Goal: Task Accomplishment & Management: Manage account settings

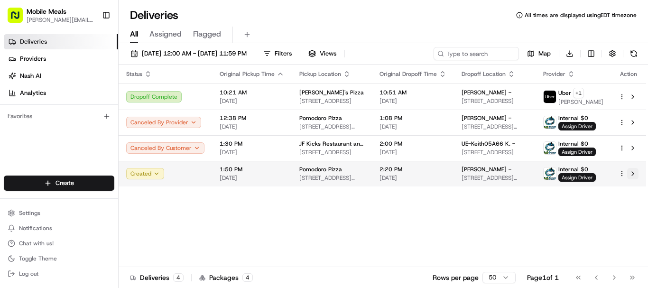
click at [632, 174] on button at bounding box center [632, 173] width 11 height 11
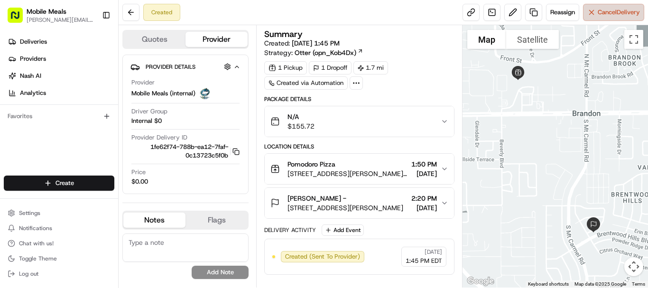
click at [640, 13] on button "Cancel Delivery" at bounding box center [613, 12] width 61 height 17
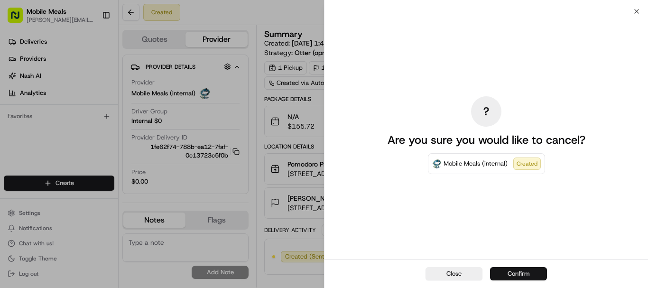
click at [511, 270] on button "Confirm" at bounding box center [518, 273] width 57 height 13
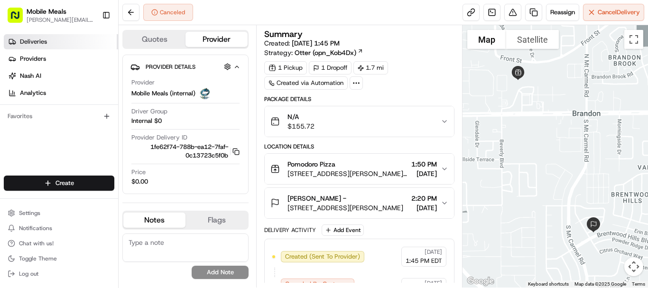
click at [65, 41] on link "Deliveries" at bounding box center [61, 41] width 114 height 15
